Goal: Check status: Check status

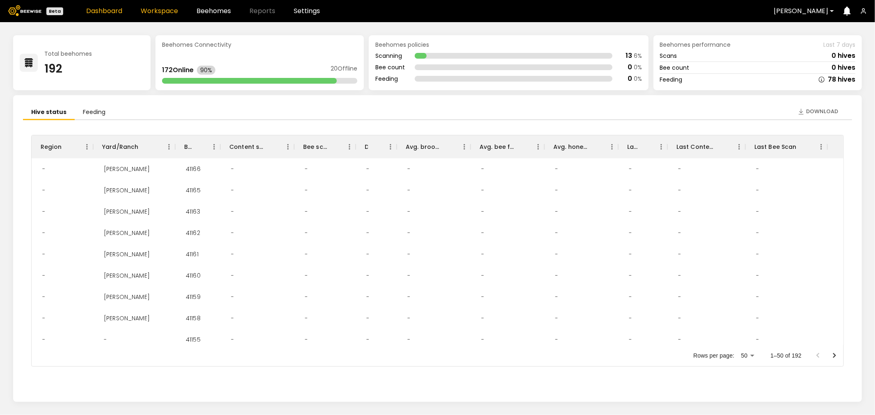
click at [171, 14] on link "Workspace" at bounding box center [159, 11] width 37 height 7
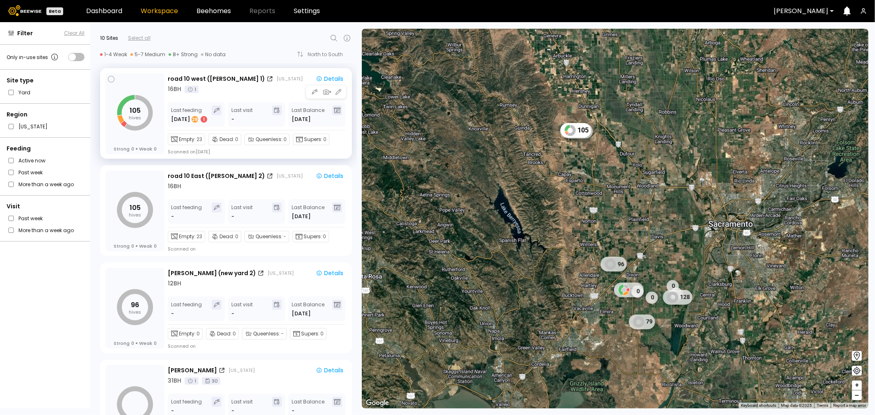
click at [263, 92] on div "16 BH 1" at bounding box center [257, 89] width 179 height 9
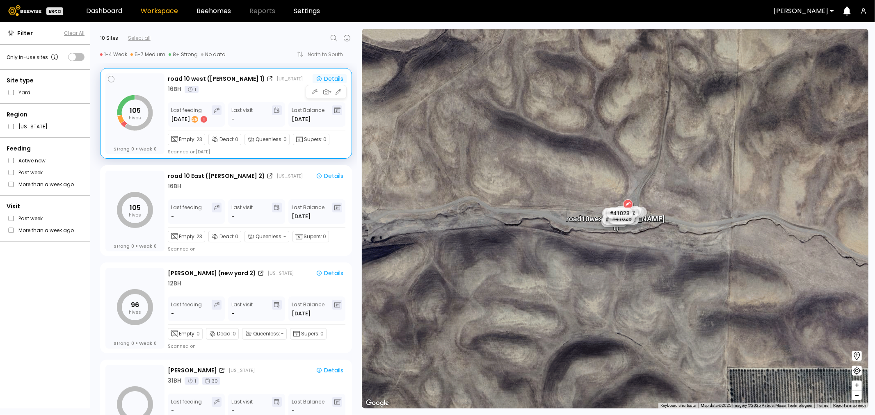
click at [330, 76] on div "Details" at bounding box center [329, 78] width 27 height 7
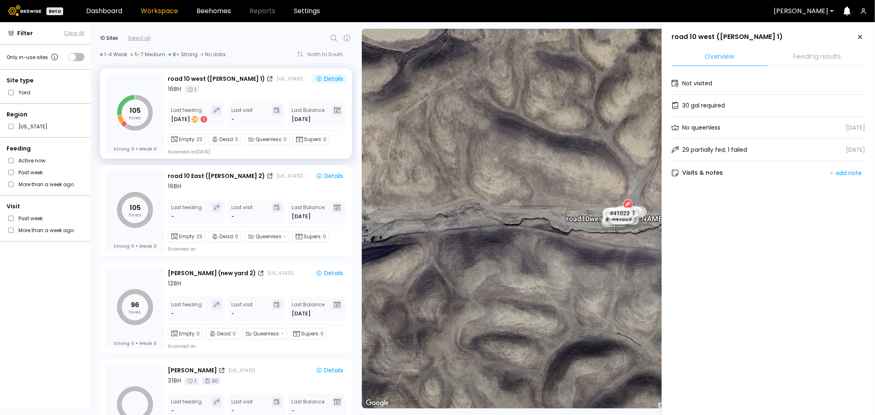
click at [840, 55] on li "Feeding results" at bounding box center [817, 57] width 96 height 18
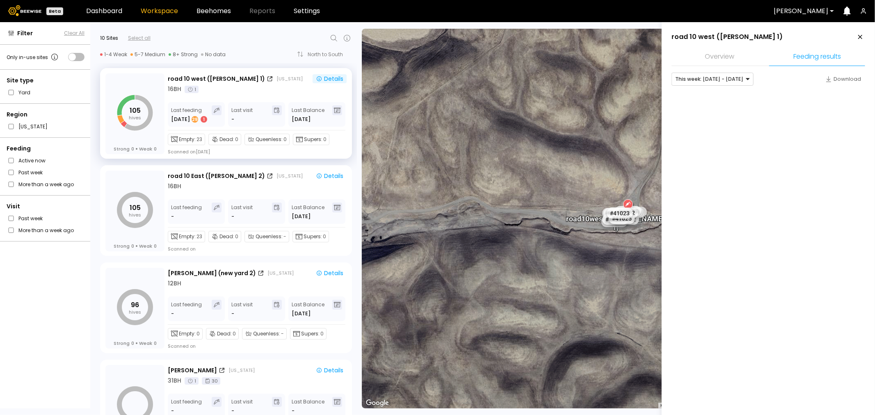
click at [719, 58] on li "Overview" at bounding box center [720, 57] width 96 height 18
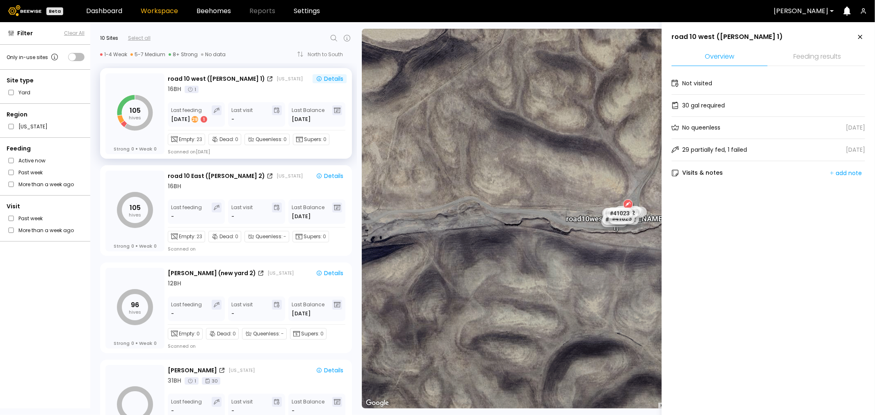
click at [703, 152] on div "29 partially fed, 1 failed" at bounding box center [714, 150] width 65 height 9
click at [809, 62] on li "Feeding results" at bounding box center [817, 57] width 96 height 18
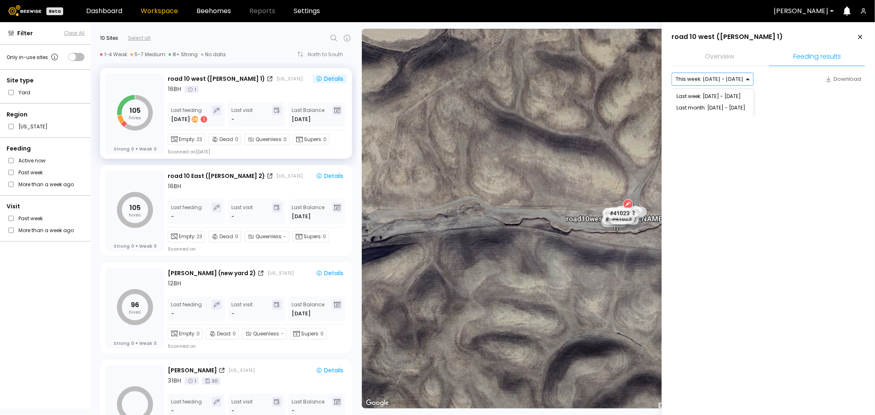
click at [717, 78] on div at bounding box center [709, 78] width 68 height 7
click at [721, 97] on div "Last week: [DATE] - [DATE]" at bounding box center [713, 96] width 72 height 5
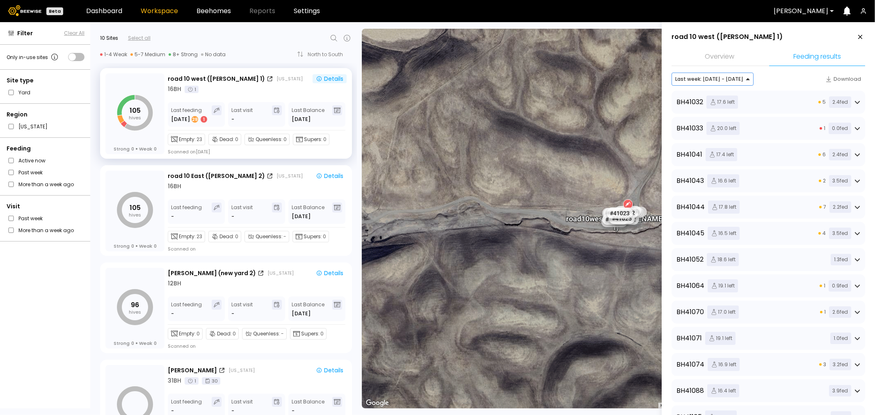
click at [812, 101] on div "BH 41032 17.6 left 5 2.4 fed" at bounding box center [769, 102] width 184 height 13
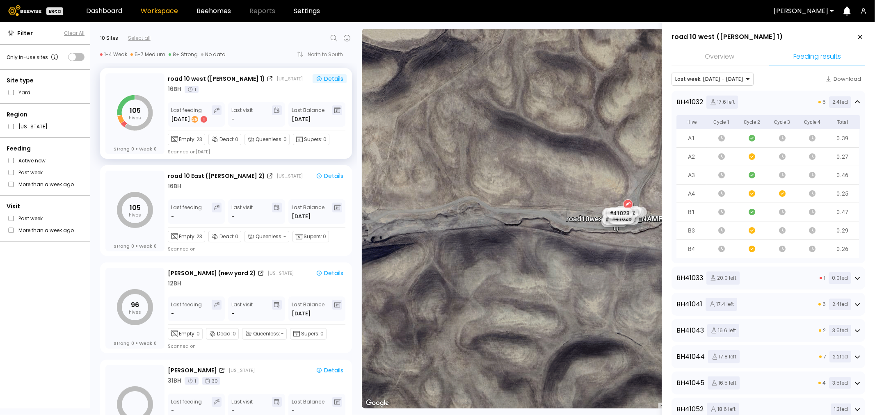
click at [758, 279] on div "BH 41033 20.0 left 1 0.0 fed" at bounding box center [769, 278] width 184 height 13
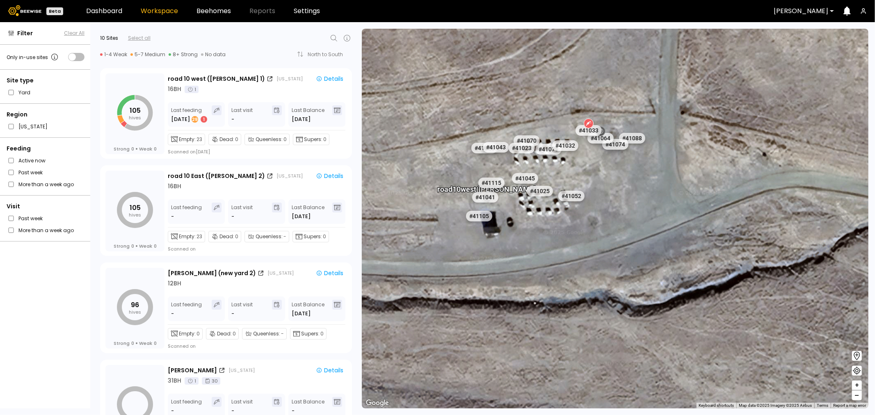
drag, startPoint x: 636, startPoint y: 175, endPoint x: 613, endPoint y: 210, distance: 42.1
click at [613, 210] on div "road [GEOGRAPHIC_DATA][PERSON_NAME] 1) # 41073 # 41101 # 40069 # 40113 # 40702 …" at bounding box center [615, 219] width 507 height 380
click at [334, 79] on div "Details" at bounding box center [329, 78] width 27 height 7
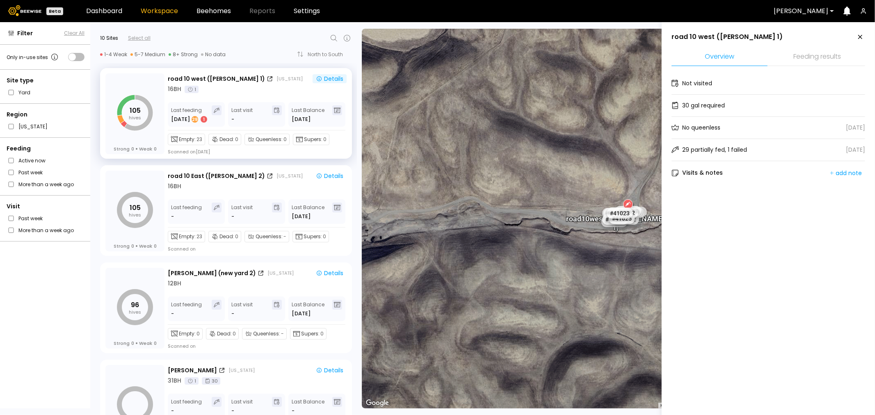
click at [819, 61] on li "Feeding results" at bounding box center [817, 57] width 96 height 18
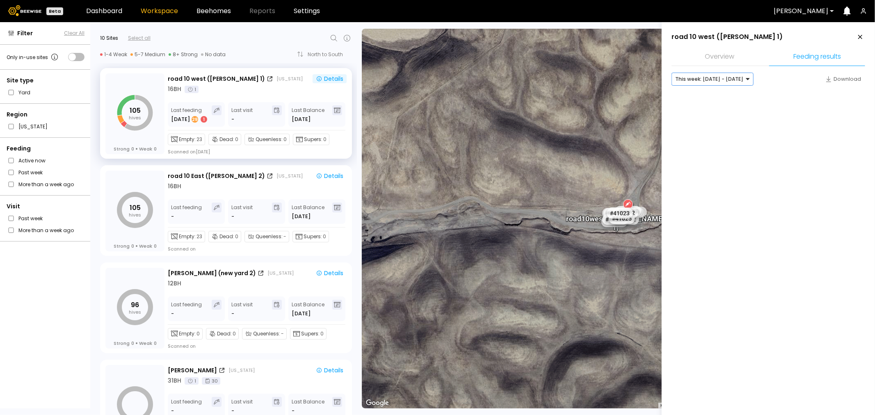
click at [716, 73] on div "This week: [DATE] - [DATE]" at bounding box center [709, 79] width 75 height 12
click at [712, 98] on div "Last week: [DATE] - [DATE]" at bounding box center [713, 96] width 72 height 5
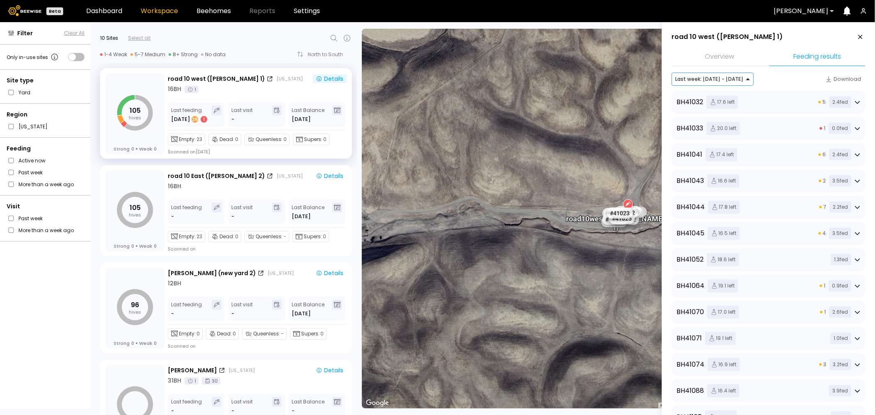
click at [803, 100] on div "BH 41032 17.6 left 5 2.4 fed" at bounding box center [769, 102] width 184 height 13
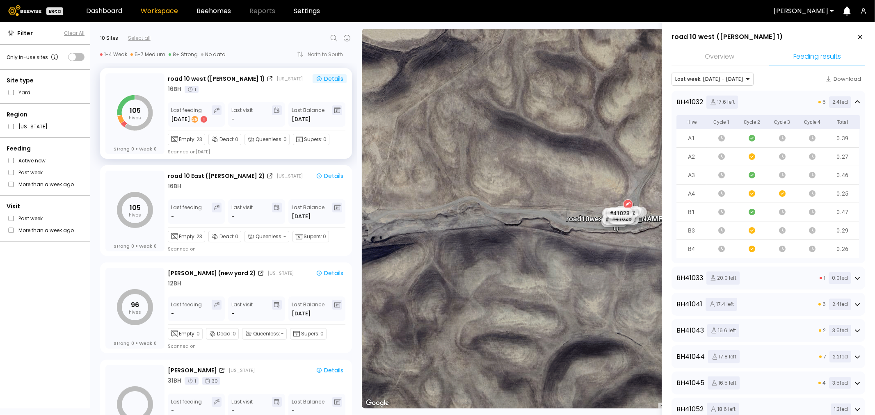
click at [784, 272] on div "BH 41033 20.0 left 1 0.0 fed" at bounding box center [769, 278] width 184 height 13
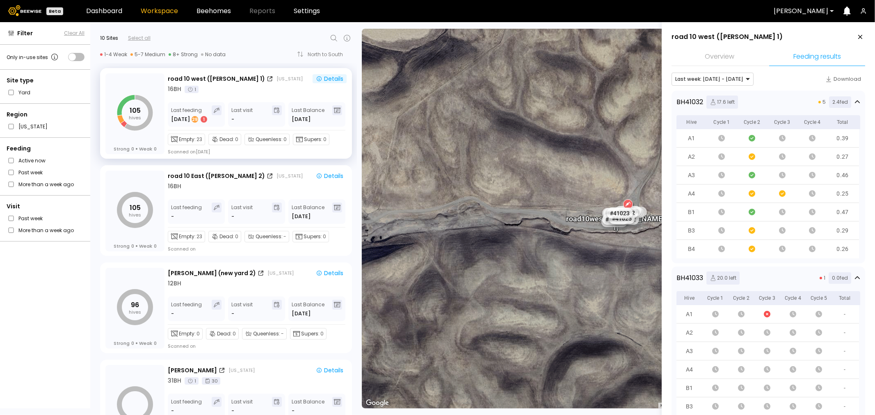
click at [515, 72] on div "# 41073 # 41101 # 40069 # 40113 # 40702 # 40306 # 40200 # 40190 # 40345 # 40736…" at bounding box center [615, 219] width 507 height 380
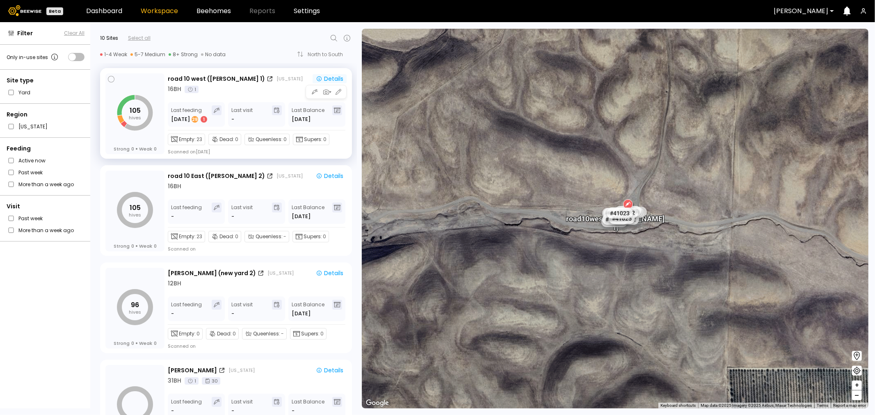
click at [331, 78] on div "Details" at bounding box center [329, 78] width 27 height 7
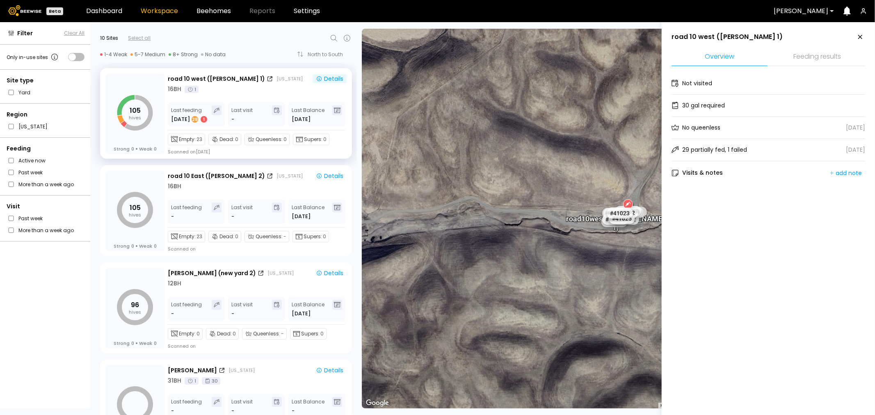
click at [789, 62] on li "Feeding results" at bounding box center [817, 57] width 96 height 18
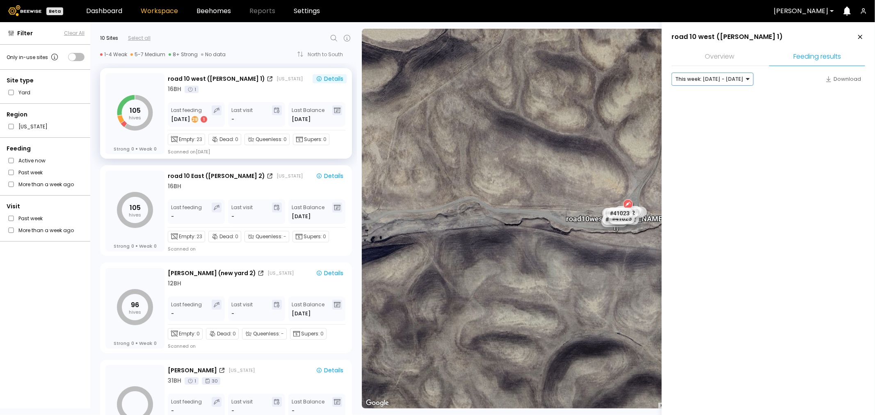
click at [750, 80] on div at bounding box center [753, 79] width 7 height 7
click at [729, 94] on div "Last week: [DATE] - [DATE]" at bounding box center [713, 96] width 72 height 5
click at [700, 82] on div at bounding box center [709, 78] width 68 height 7
click at [705, 95] on div "This week: [DATE] - [DATE]" at bounding box center [713, 96] width 72 height 5
click at [768, 103] on div at bounding box center [769, 103] width 194 height 25
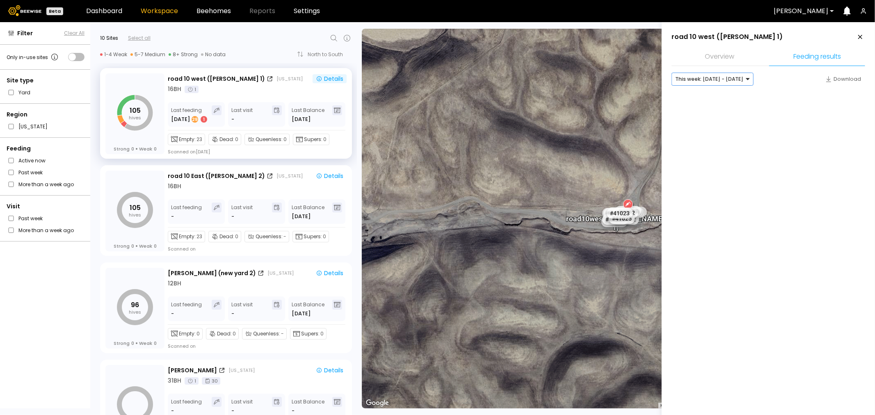
click at [750, 79] on div at bounding box center [753, 79] width 7 height 12
click at [730, 94] on div "Last week: [DATE] - [DATE]" at bounding box center [713, 96] width 72 height 5
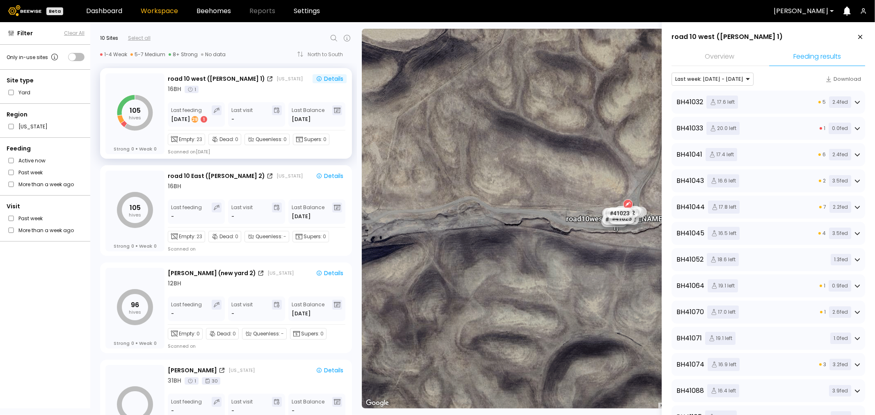
click at [770, 124] on div "BH 41033 20.0 left 1 0.0 fed" at bounding box center [769, 128] width 184 height 13
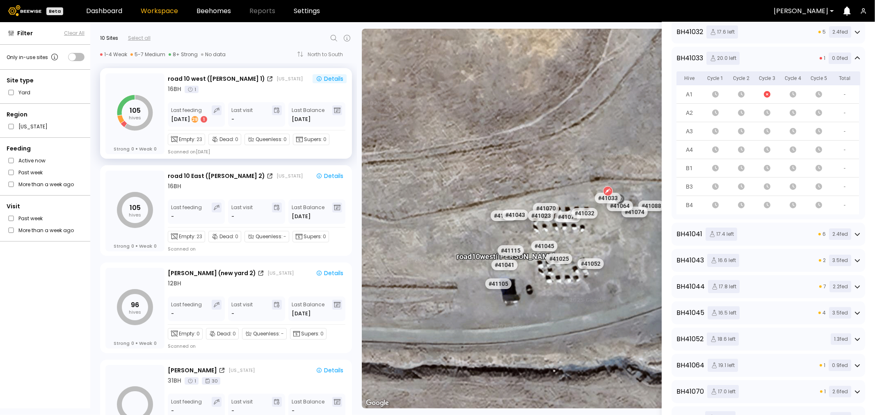
scroll to position [137, 0]
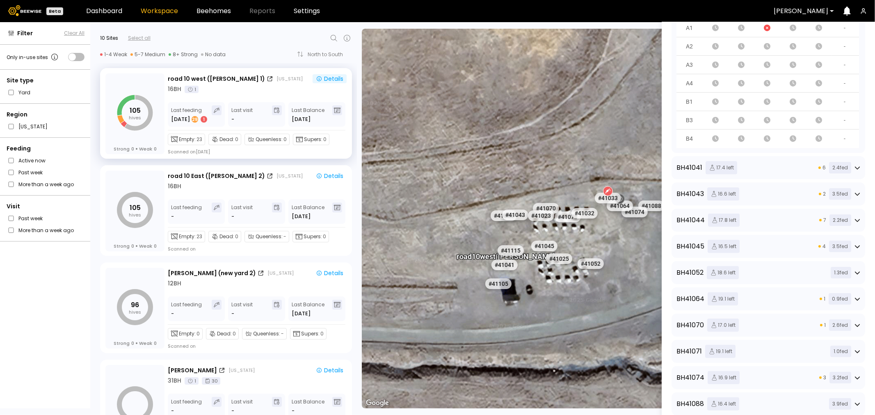
click at [757, 170] on div "BH 41041 17.4 left 6 2.4 fed" at bounding box center [769, 167] width 184 height 13
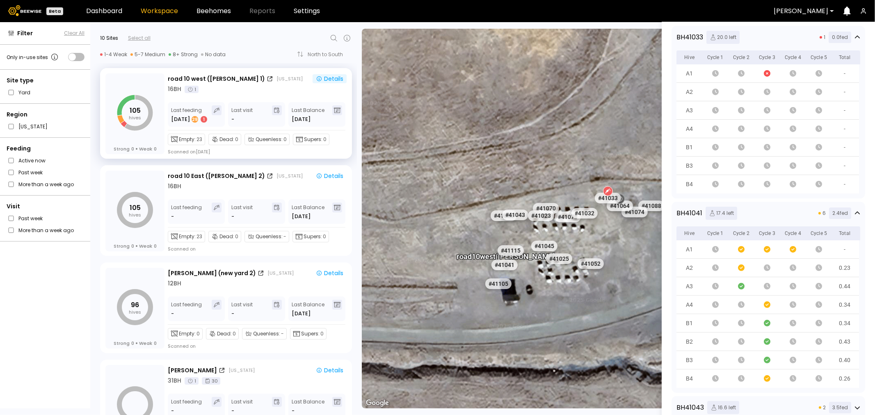
scroll to position [46, 0]
